Goal: Information Seeking & Learning: Understand process/instructions

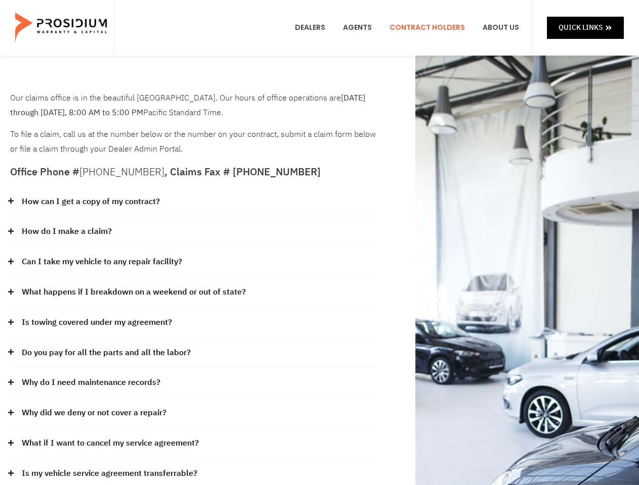
click at [319, 243] on div "How do I make a claim?" at bounding box center [193, 232] width 367 height 30
click at [194, 202] on div "How can I get a copy of my contract?" at bounding box center [193, 202] width 367 height 30
click at [90, 202] on link "How can I get a copy of my contract?" at bounding box center [91, 202] width 138 height 15
click at [194, 232] on div "How do I make a claim?" at bounding box center [193, 232] width 367 height 30
click at [66, 232] on link "How do I make a claim?" at bounding box center [67, 232] width 90 height 15
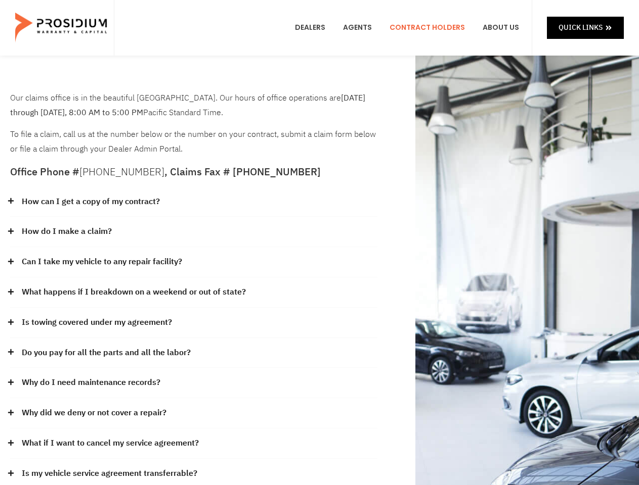
click at [194, 262] on div "Can I take my vehicle to any repair facility?" at bounding box center [193, 262] width 367 height 30
click at [102, 262] on link "Can I take my vehicle to any repair facility?" at bounding box center [102, 262] width 160 height 15
click at [194, 293] on link "What happens if I breakdown on a weekend or out of state?" at bounding box center [134, 292] width 224 height 15
click at [132, 292] on link "What happens if I breakdown on a weekend or out of state?" at bounding box center [134, 292] width 224 height 15
click at [194, 323] on div "Is towing covered under my agreement?" at bounding box center [193, 323] width 367 height 30
